Goal: Transaction & Acquisition: Purchase product/service

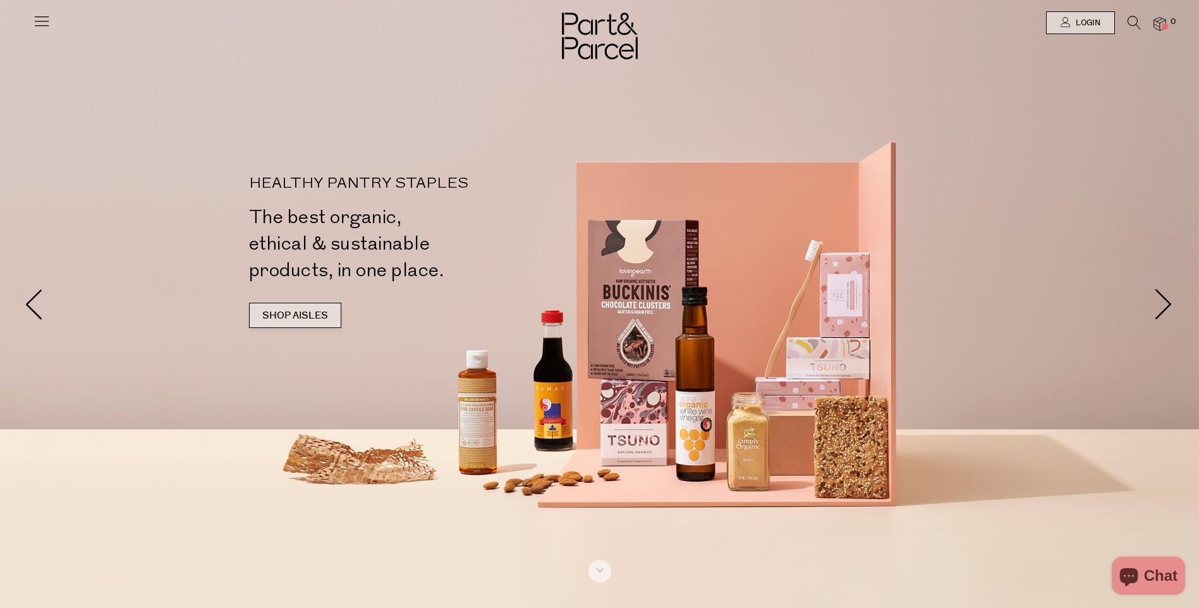
click at [310, 314] on link "SHOP AISLES" at bounding box center [295, 315] width 92 height 25
click at [1135, 25] on icon at bounding box center [1133, 23] width 13 height 14
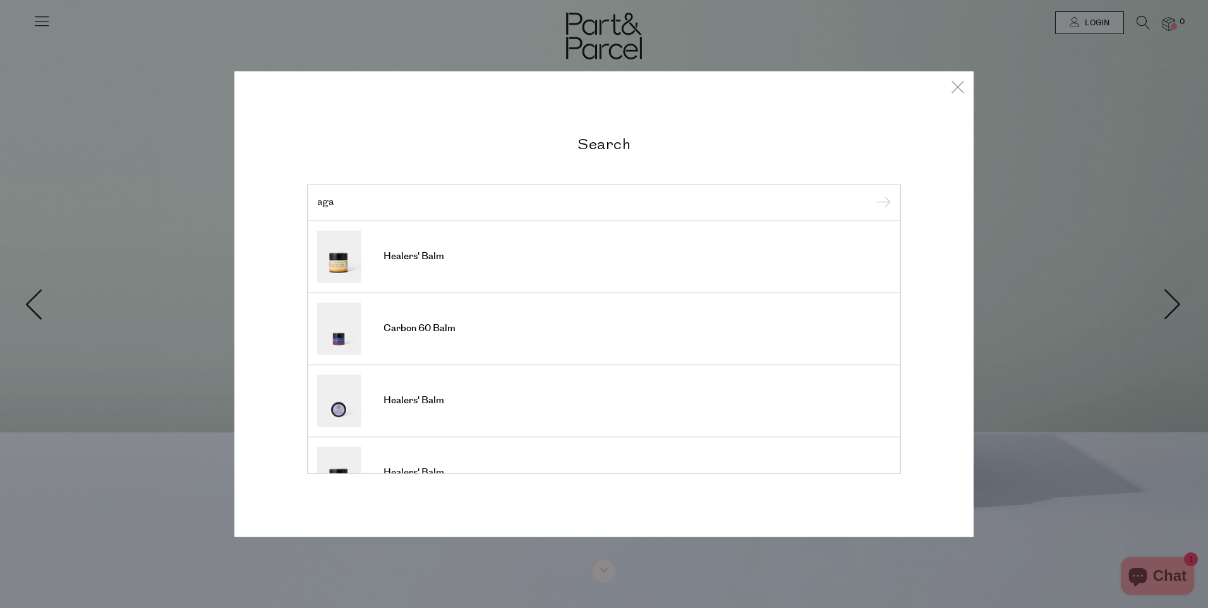
type input "aga"
click at [872, 194] on input "submit" at bounding box center [881, 203] width 19 height 19
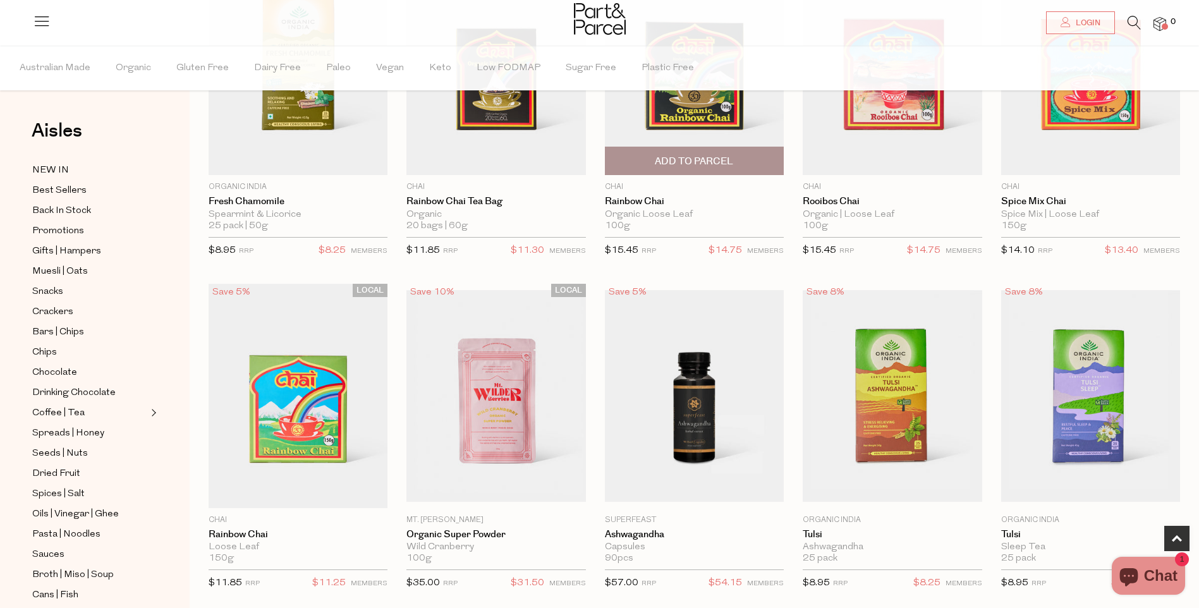
scroll to position [442, 0]
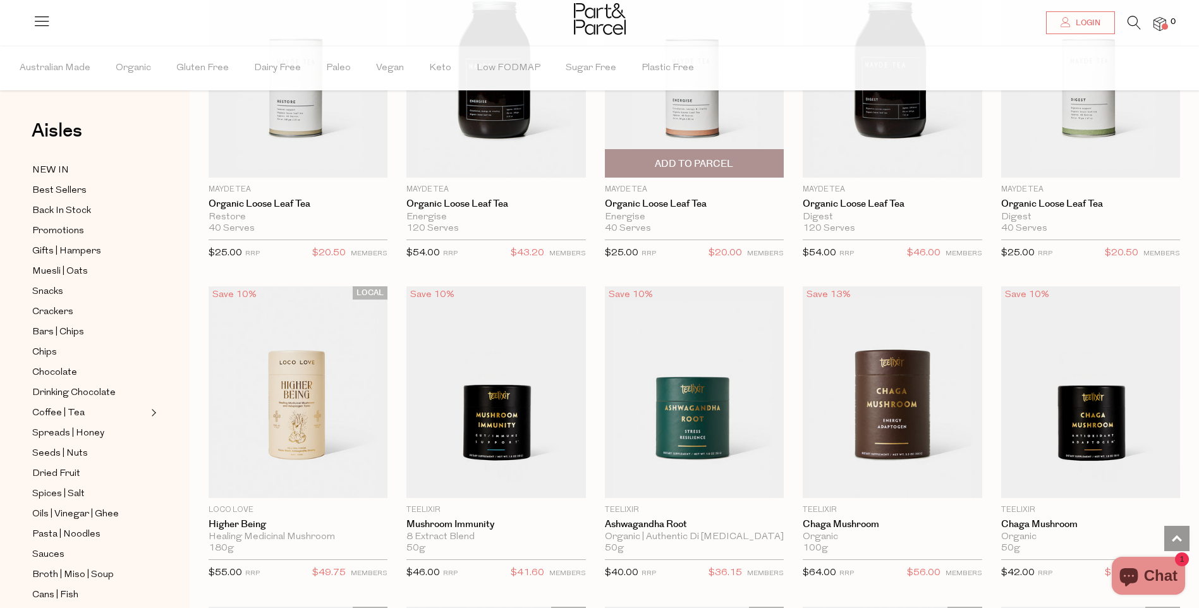
scroll to position [1706, 0]
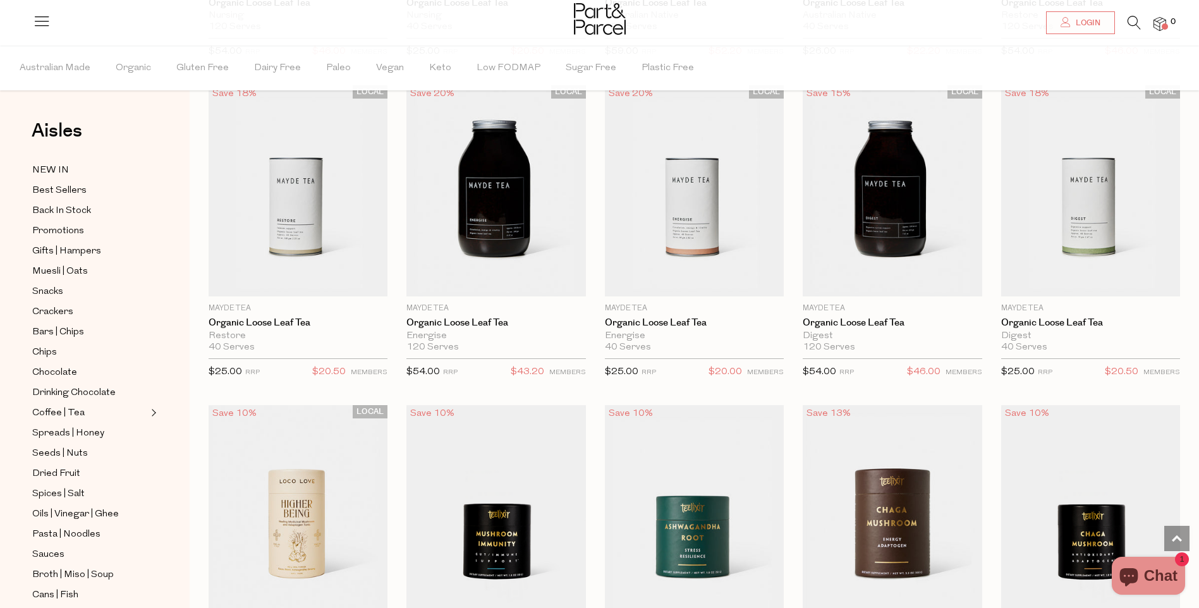
click at [1124, 19] on li at bounding box center [1128, 26] width 26 height 20
click at [1129, 19] on icon at bounding box center [1133, 23] width 13 height 14
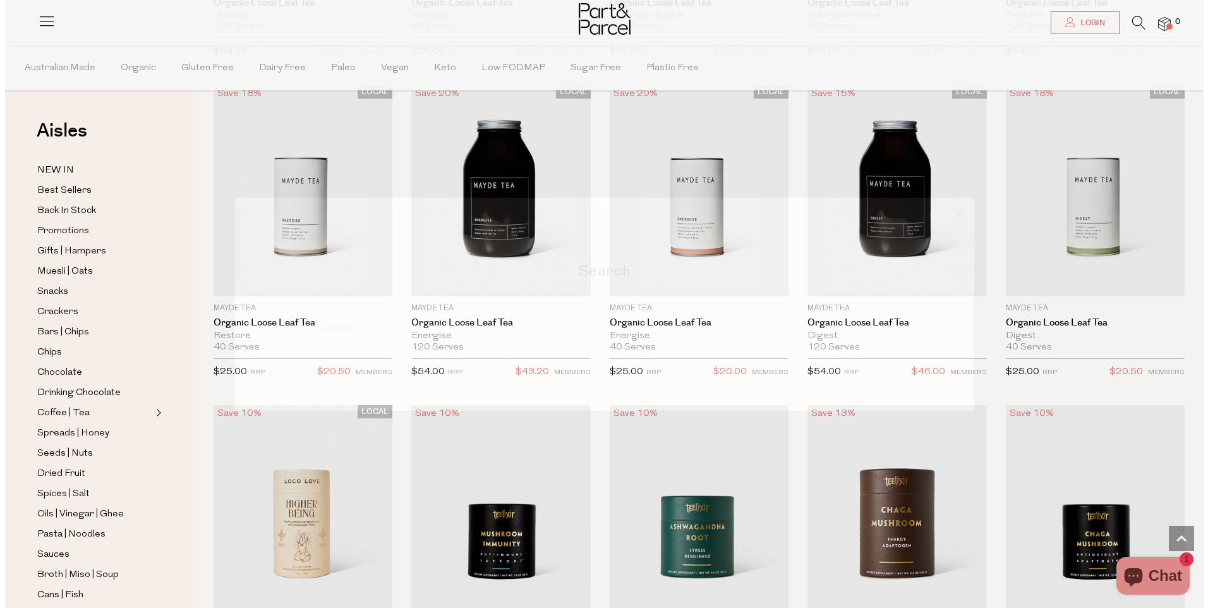
scroll to position [1718, 0]
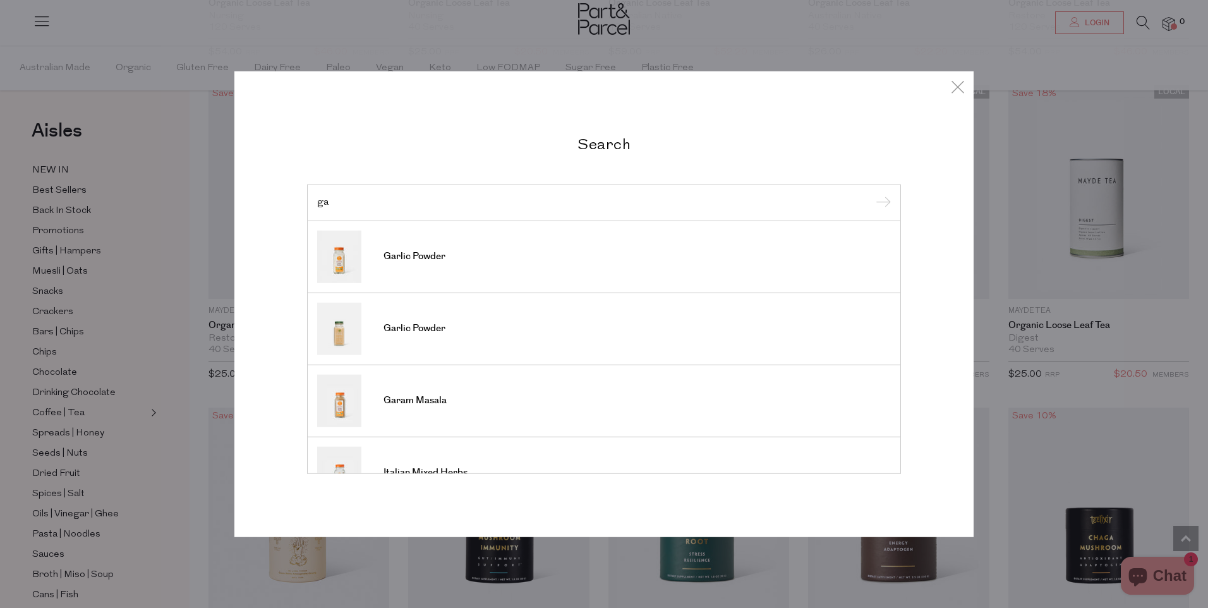
type input "g"
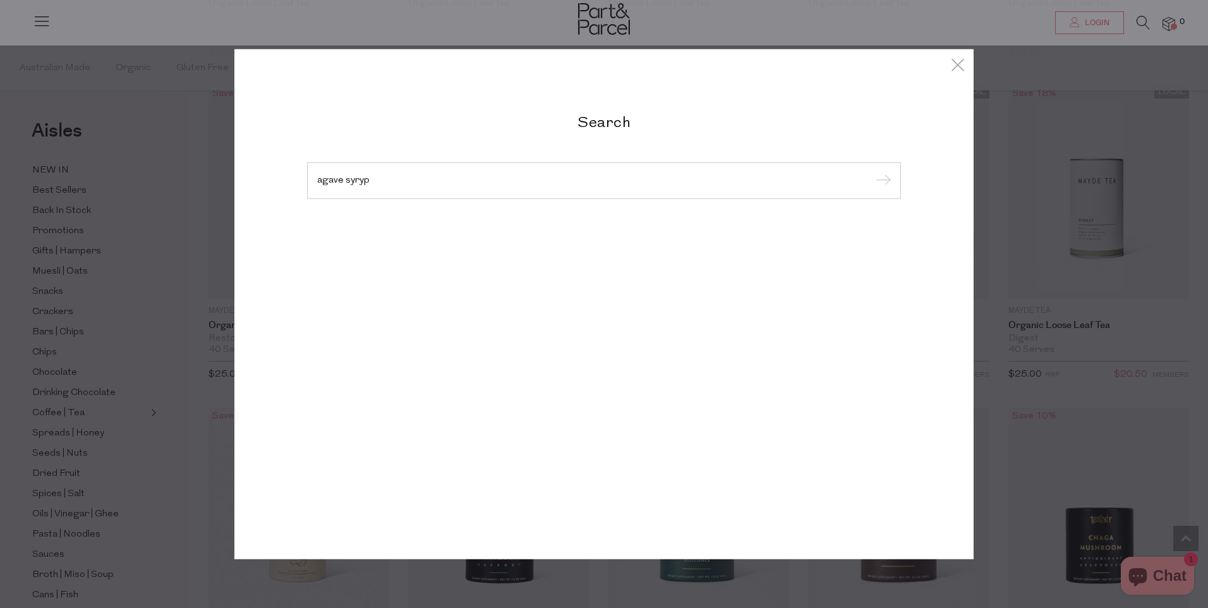
type input "agave syryp"
click at [872, 172] on input "submit" at bounding box center [881, 181] width 19 height 19
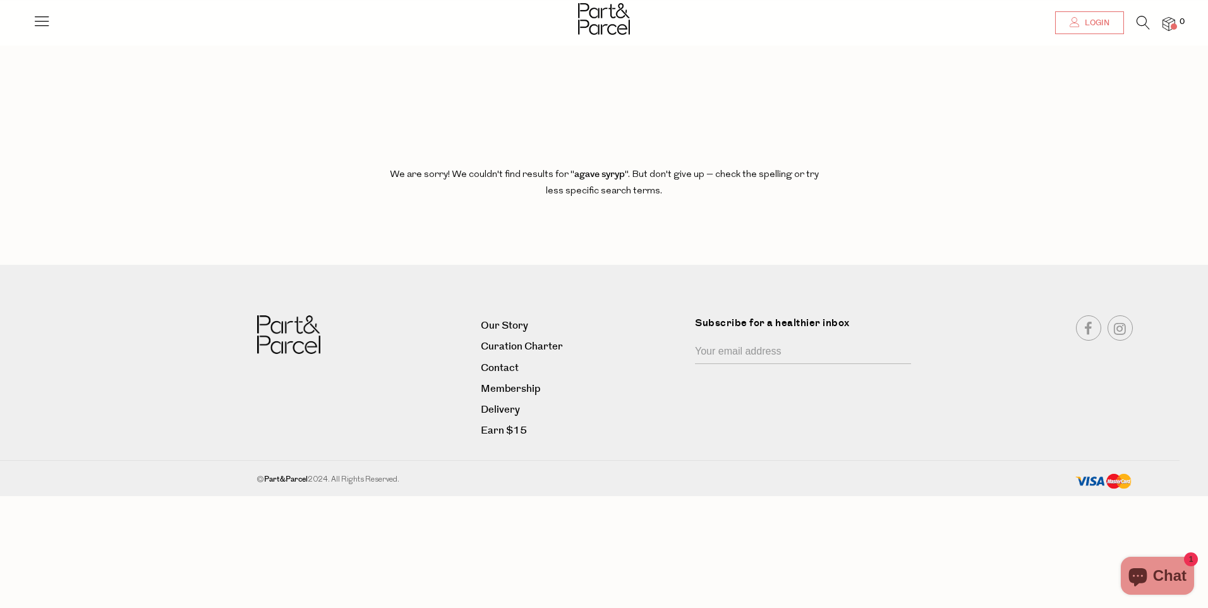
click at [1103, 19] on span "Login" at bounding box center [1096, 23] width 28 height 11
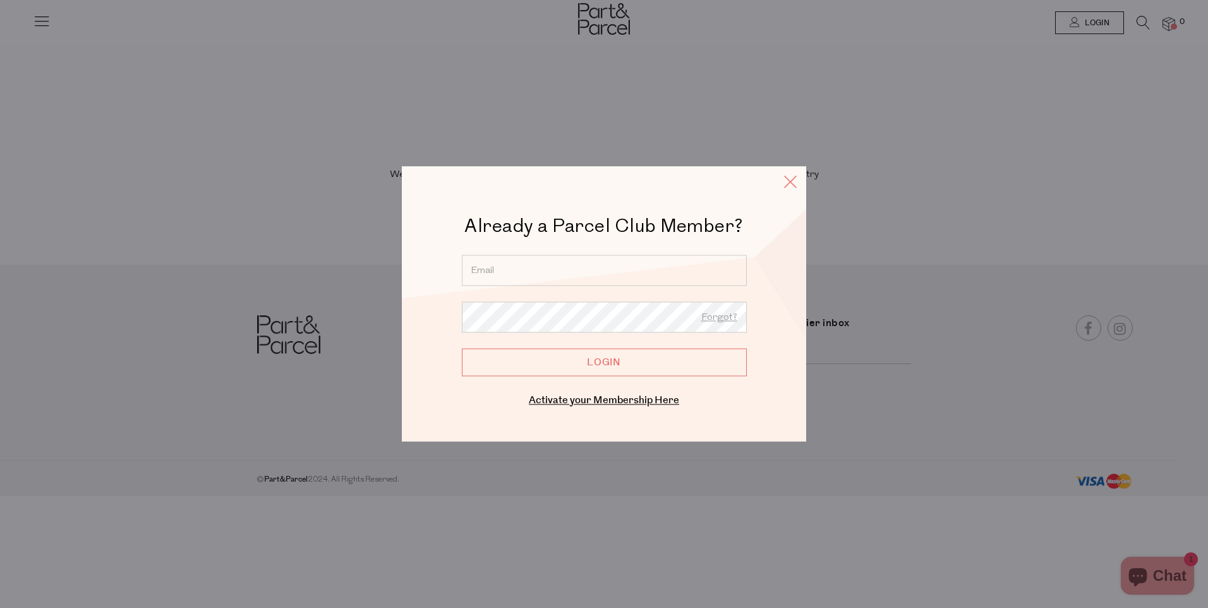
click at [784, 185] on icon at bounding box center [790, 182] width 19 height 18
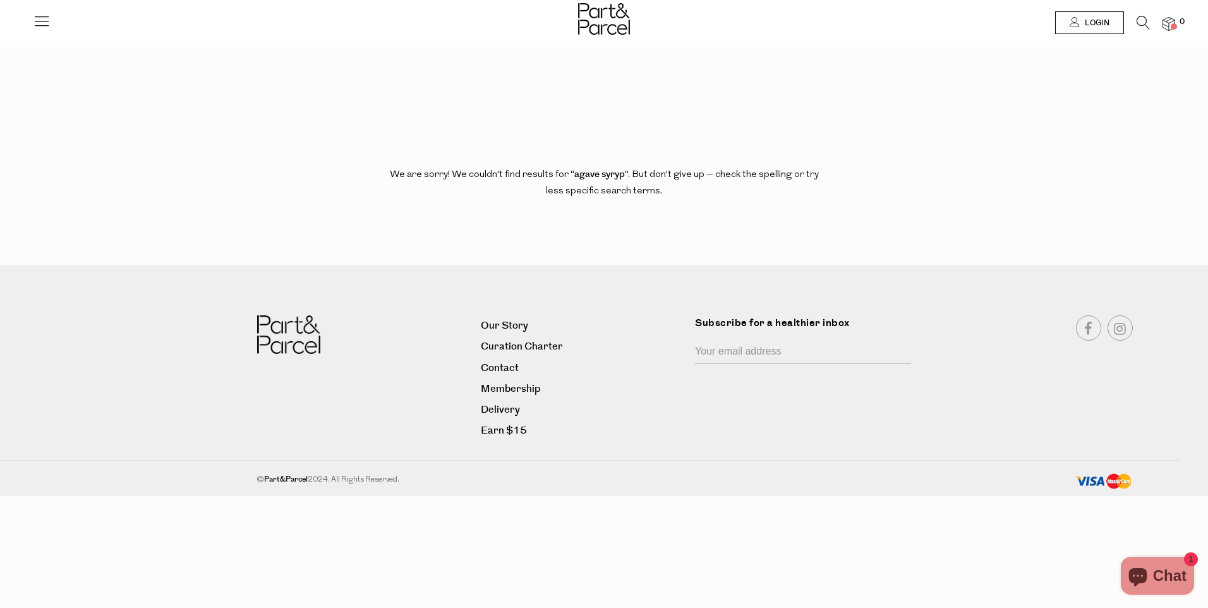
click at [1149, 22] on icon at bounding box center [1143, 23] width 13 height 14
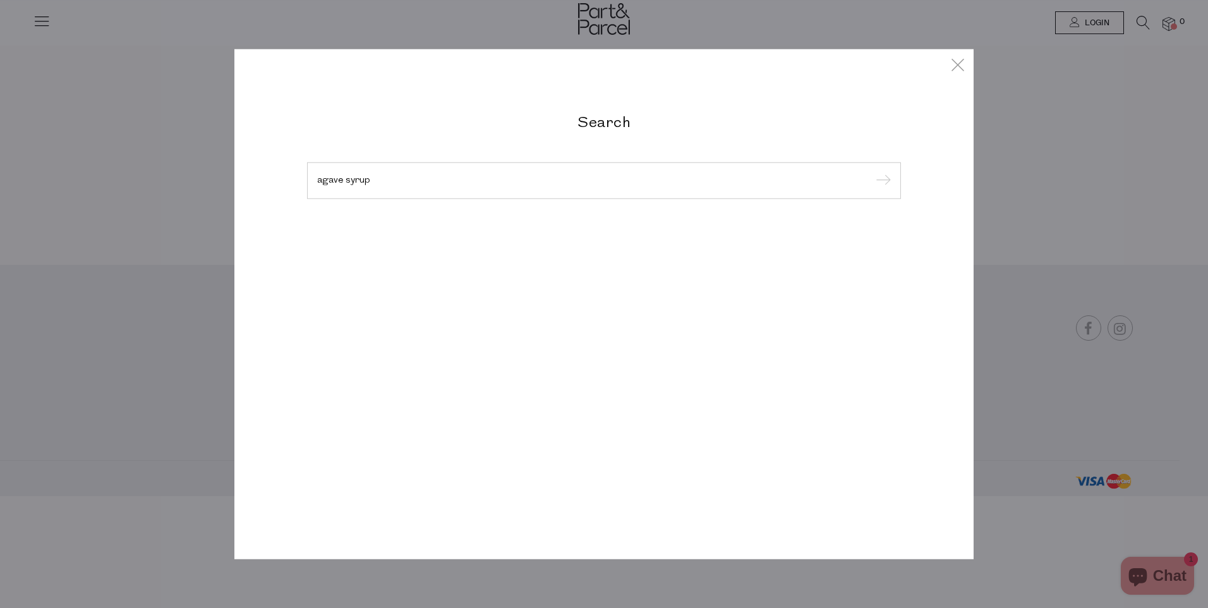
type input "agave syrup"
click at [872, 172] on input "submit" at bounding box center [881, 181] width 19 height 19
